Goal: Task Accomplishment & Management: Use online tool/utility

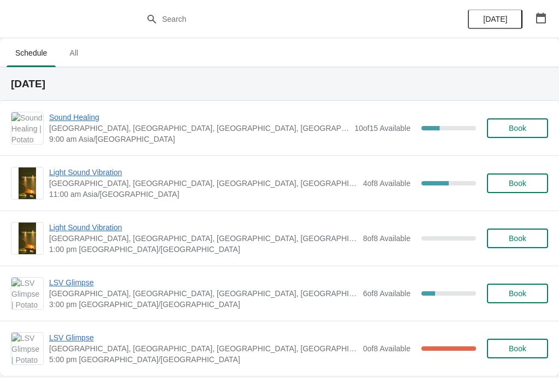
click at [76, 117] on span "Sound Healing" at bounding box center [199, 117] width 300 height 11
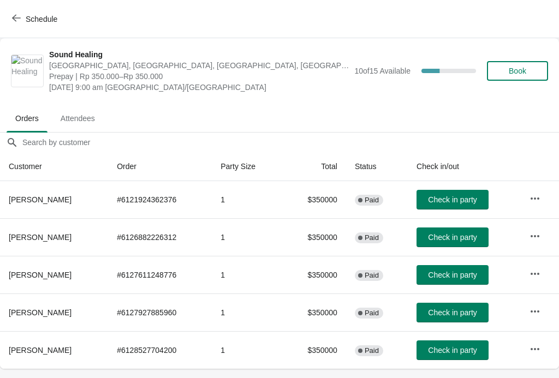
click at [15, 21] on icon "button" at bounding box center [16, 18] width 9 height 7
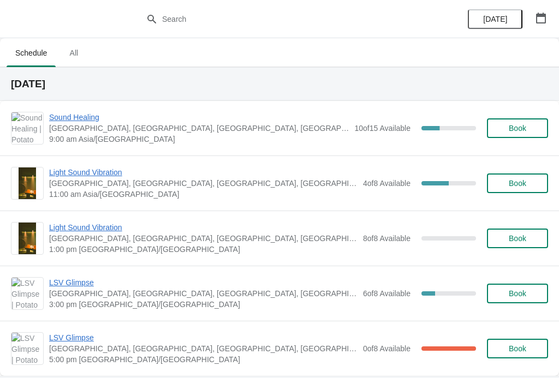
click at [83, 122] on span "Sound Healing" at bounding box center [199, 117] width 300 height 11
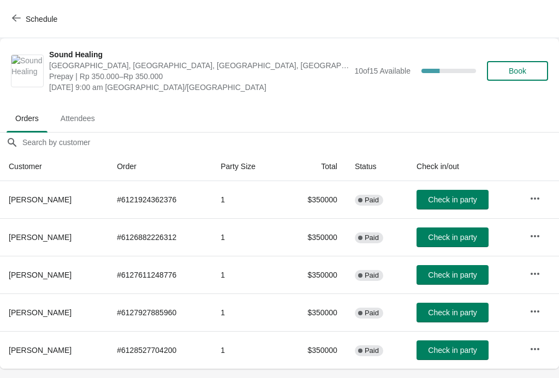
click at [472, 233] on span "Check in party" at bounding box center [452, 237] width 49 height 9
click at [472, 269] on button "Check in party" at bounding box center [452, 275] width 72 height 20
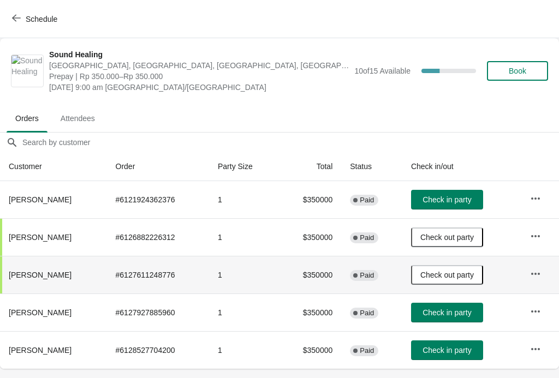
click at [13, 28] on button "Schedule" at bounding box center [35, 19] width 61 height 20
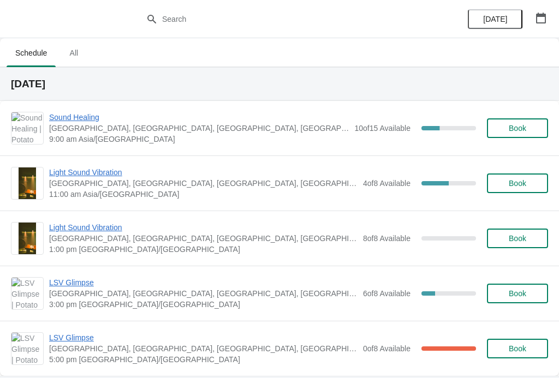
click at [77, 333] on span "LSV Glimpse" at bounding box center [203, 337] width 308 height 11
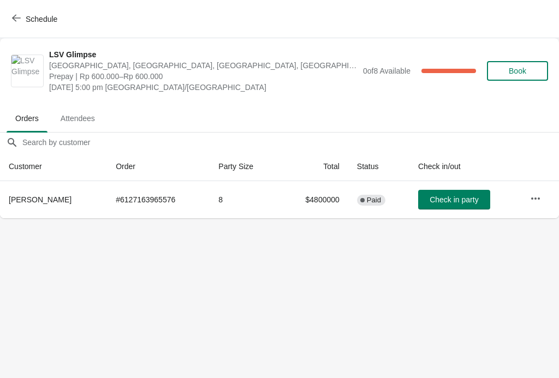
click at [9, 28] on button "Schedule" at bounding box center [35, 19] width 61 height 20
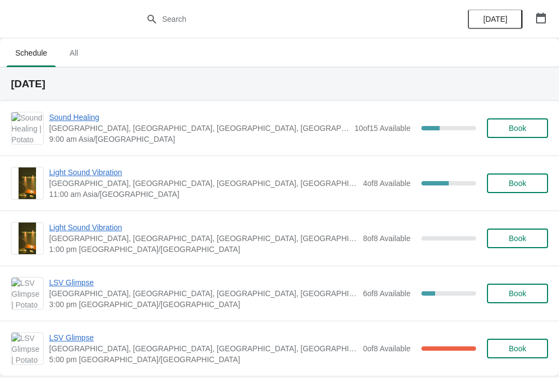
click at [55, 122] on span "Sound Healing" at bounding box center [199, 117] width 300 height 11
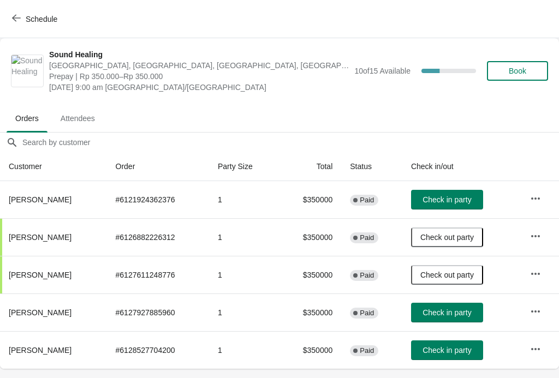
click at [468, 198] on span "Check in party" at bounding box center [446, 199] width 49 height 9
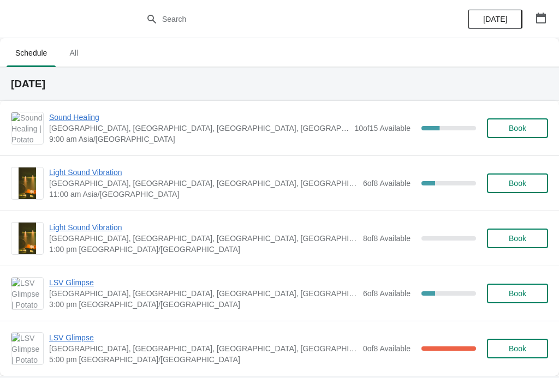
click at [71, 118] on span "Sound Healing" at bounding box center [199, 117] width 300 height 11
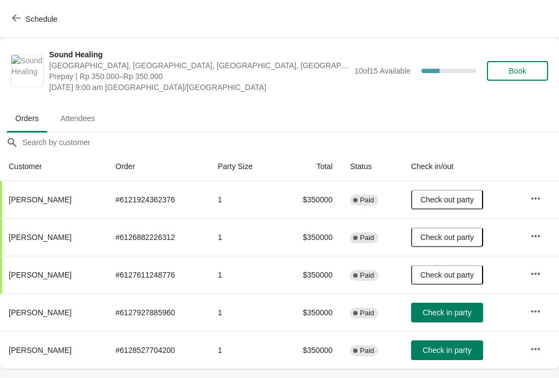
click at [449, 348] on span "Check in party" at bounding box center [446, 350] width 49 height 9
click at [463, 311] on span "Check in party" at bounding box center [446, 312] width 49 height 9
